Goal: Information Seeking & Learning: Learn about a topic

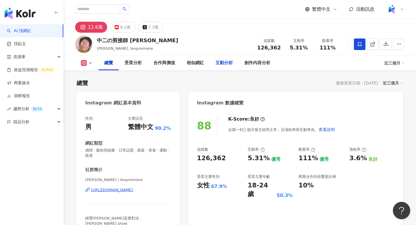
click at [225, 60] on div "互動分析" at bounding box center [224, 63] width 17 height 7
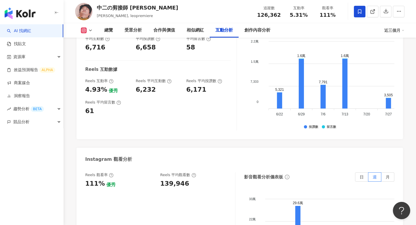
scroll to position [1272, 0]
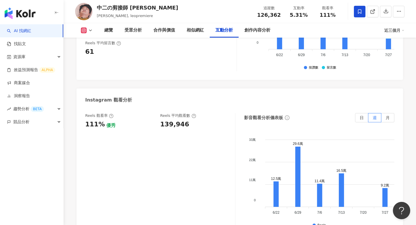
click at [166, 120] on div "139,946" at bounding box center [174, 124] width 29 height 9
copy div "139,946"
click at [257, 32] on div "創作內容分析" at bounding box center [258, 30] width 26 height 7
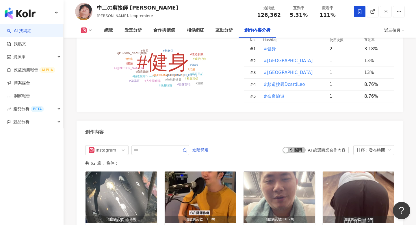
scroll to position [1705, 0]
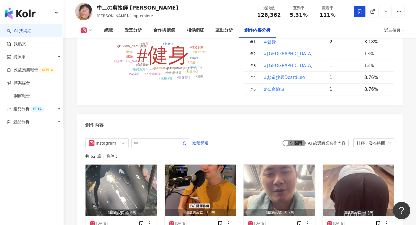
click at [289, 140] on span "啟動 關閉" at bounding box center [294, 143] width 23 height 6
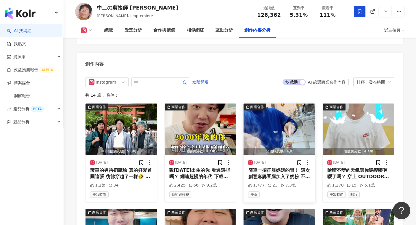
scroll to position [1772, 0]
